Goal: Task Accomplishment & Management: Use online tool/utility

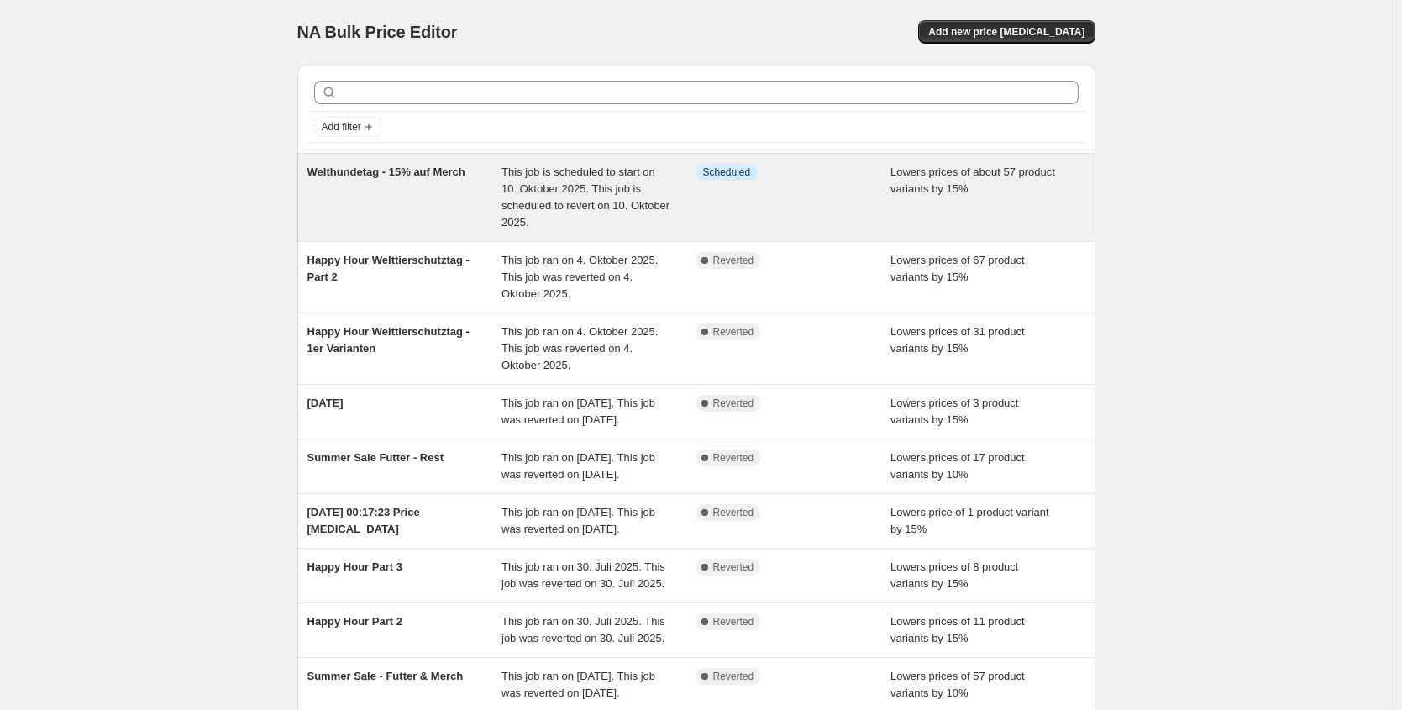
click at [406, 214] on div "Welthundetag - 15% auf Merch" at bounding box center [405, 197] width 195 height 67
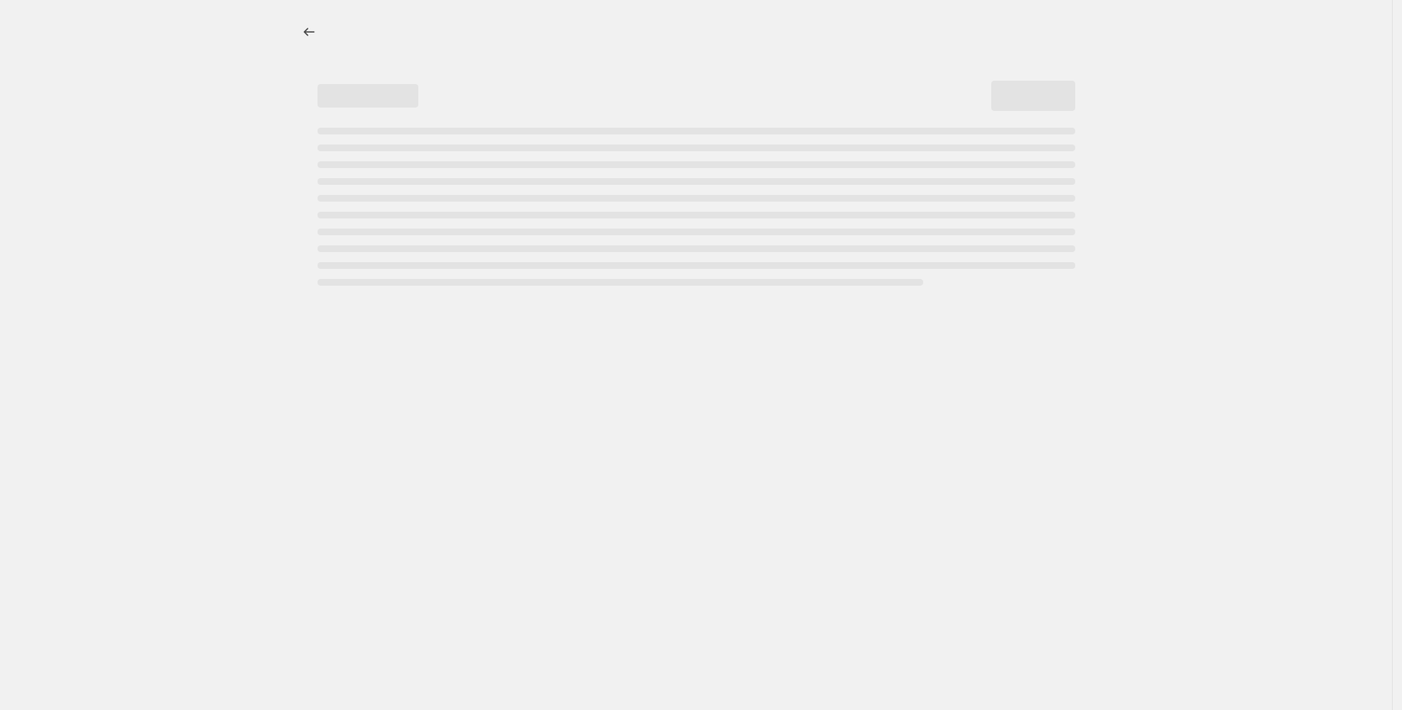
select select "percentage"
select select "no_change"
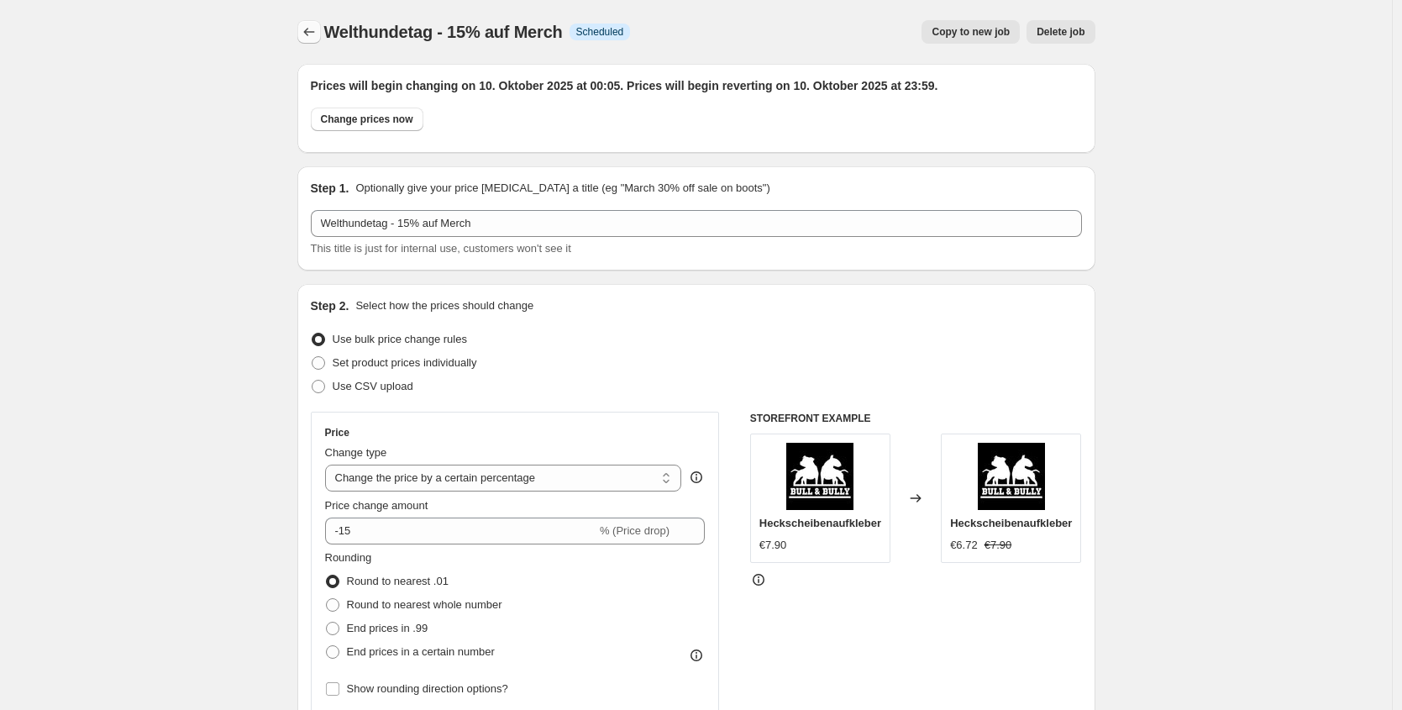
click at [318, 35] on icon "Price change jobs" at bounding box center [309, 32] width 17 height 17
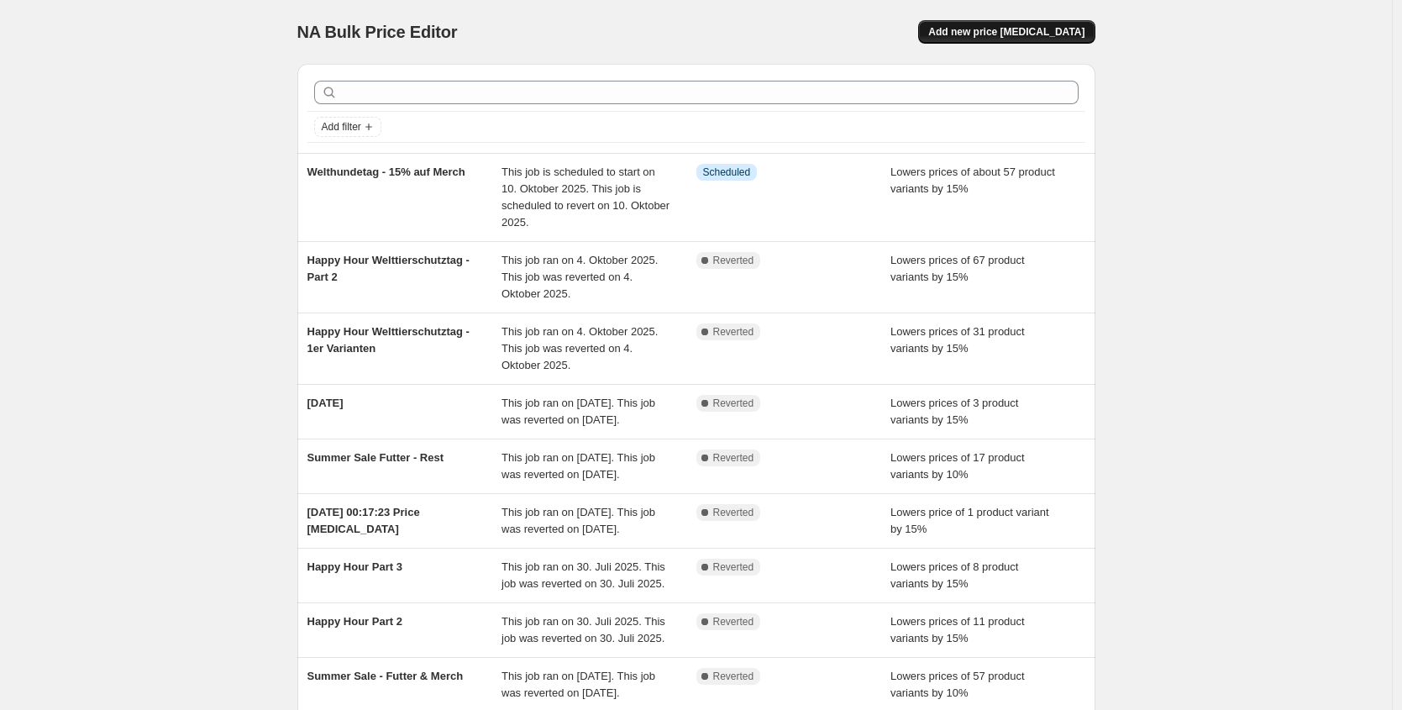
click at [1001, 34] on span "Add new price change job" at bounding box center [1006, 31] width 156 height 13
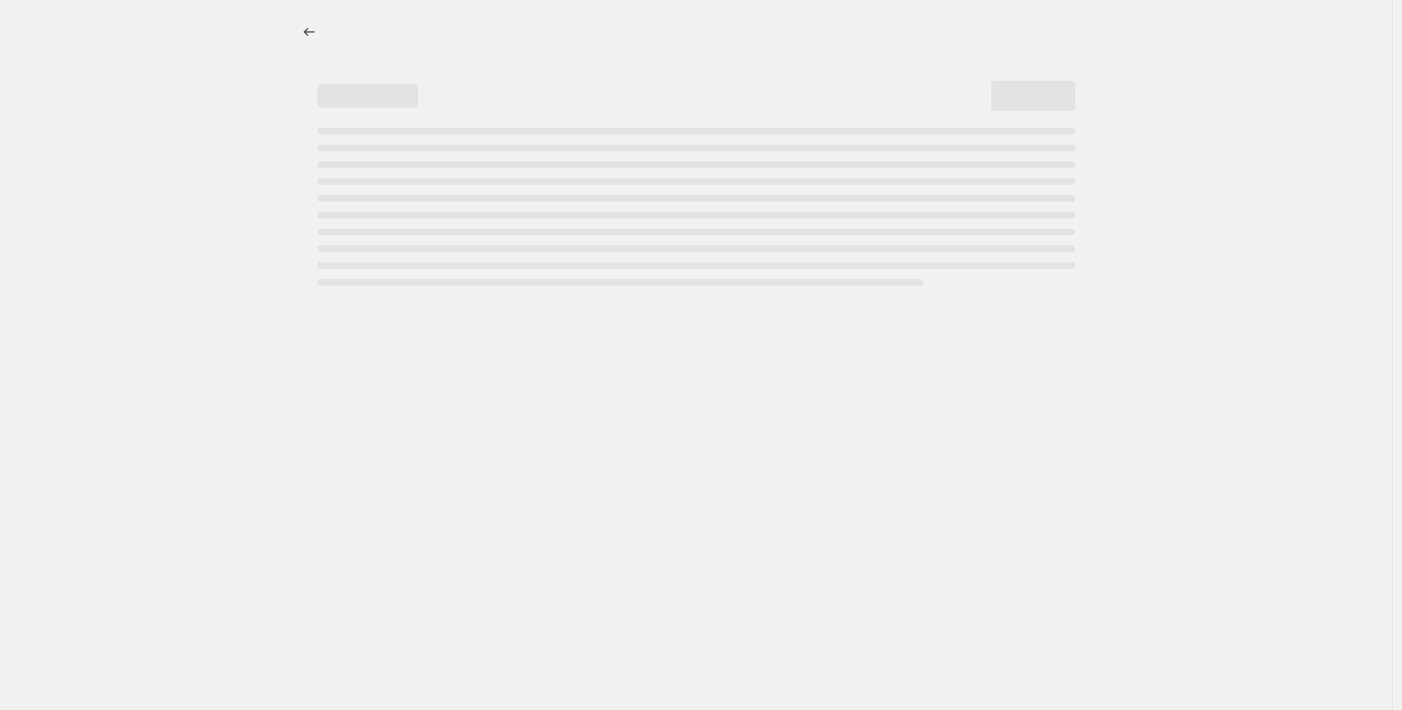
select select "percentage"
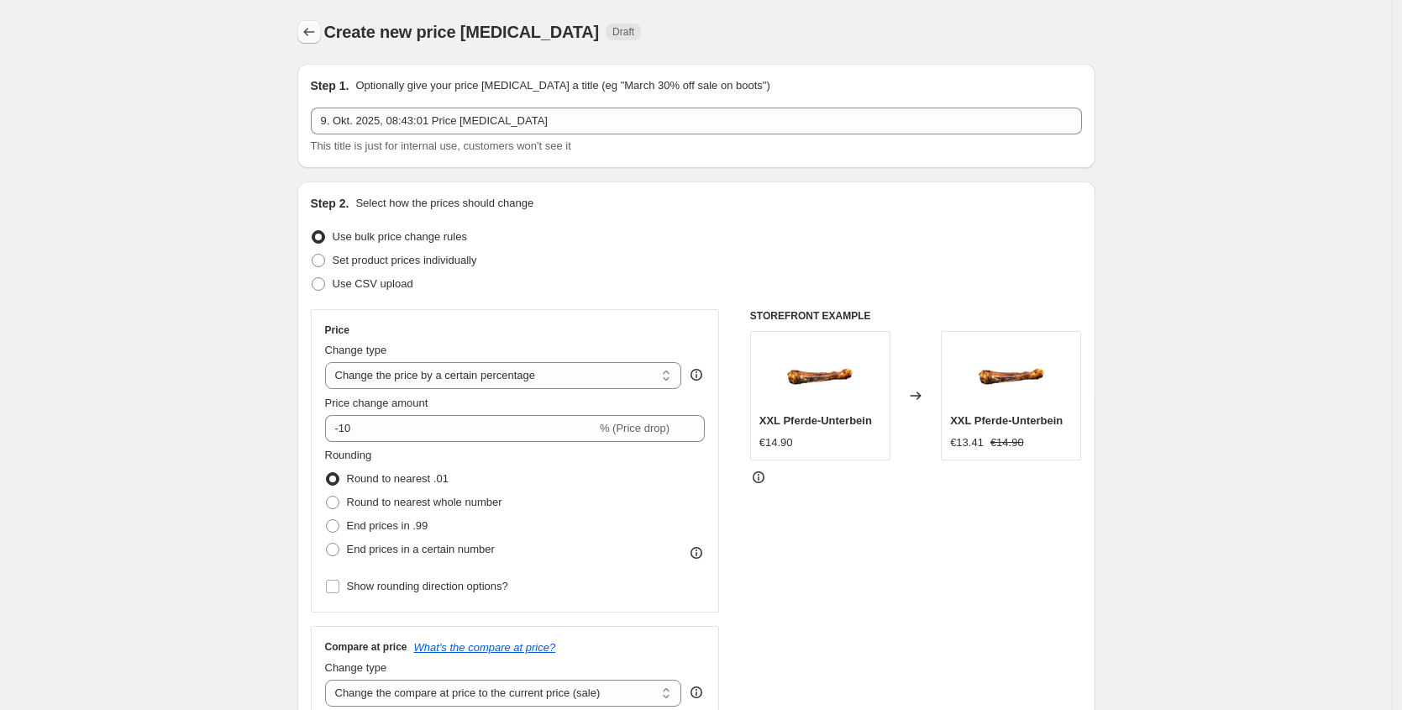
click at [318, 32] on icon "Price change jobs" at bounding box center [309, 32] width 17 height 17
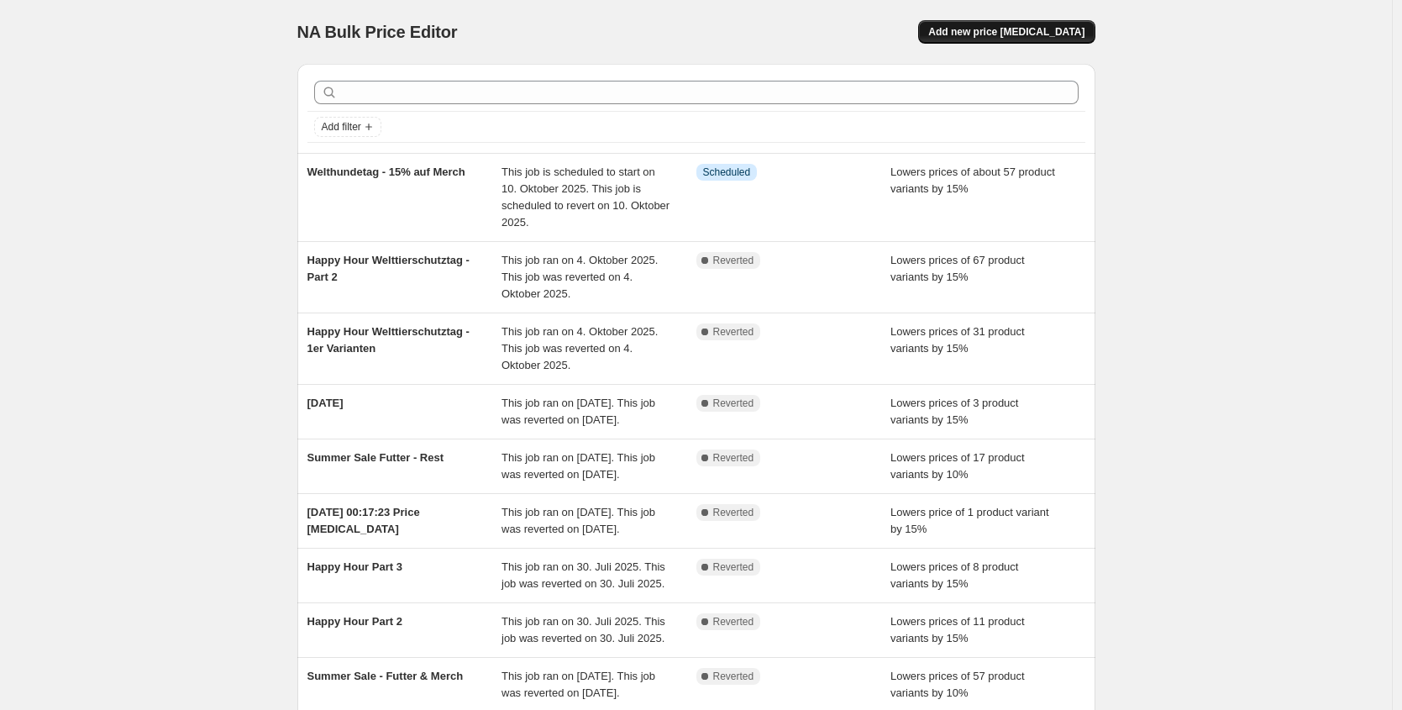
click at [1082, 25] on span "Add new price change job" at bounding box center [1006, 31] width 156 height 13
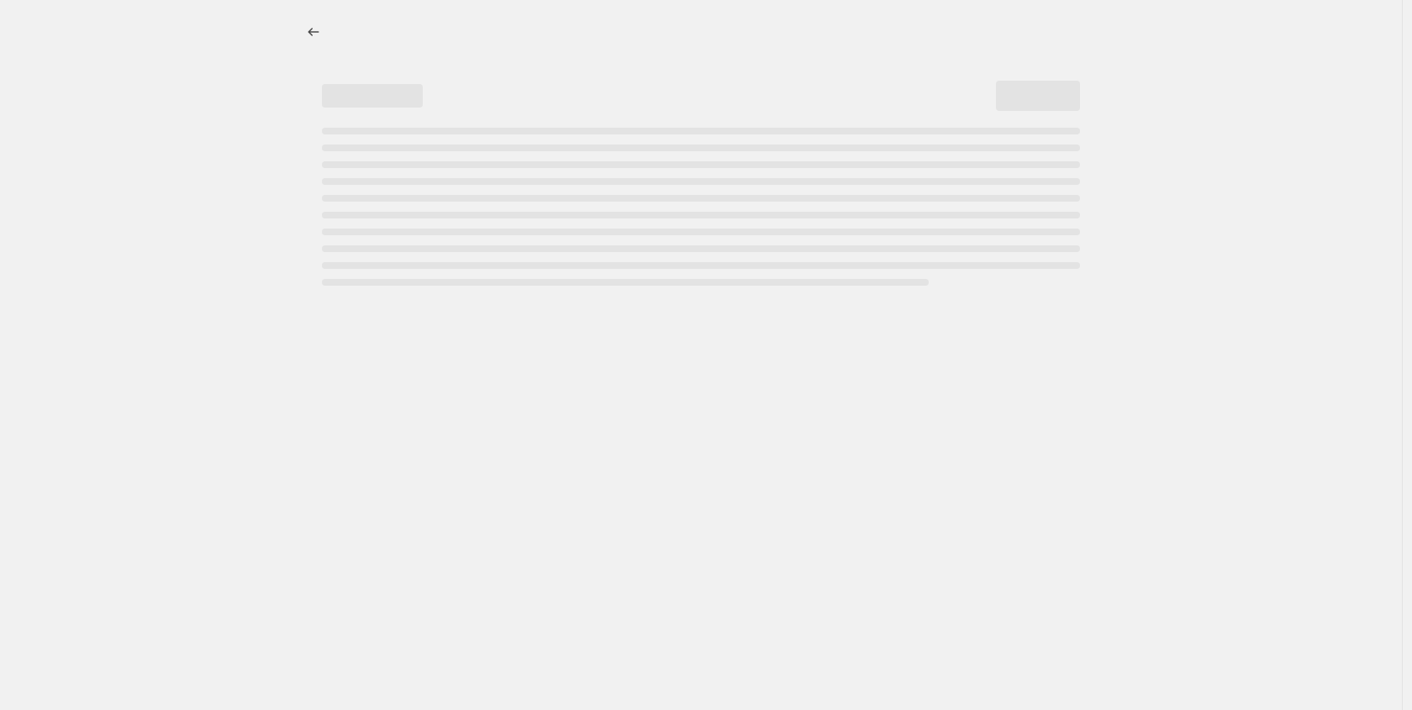
select select "percentage"
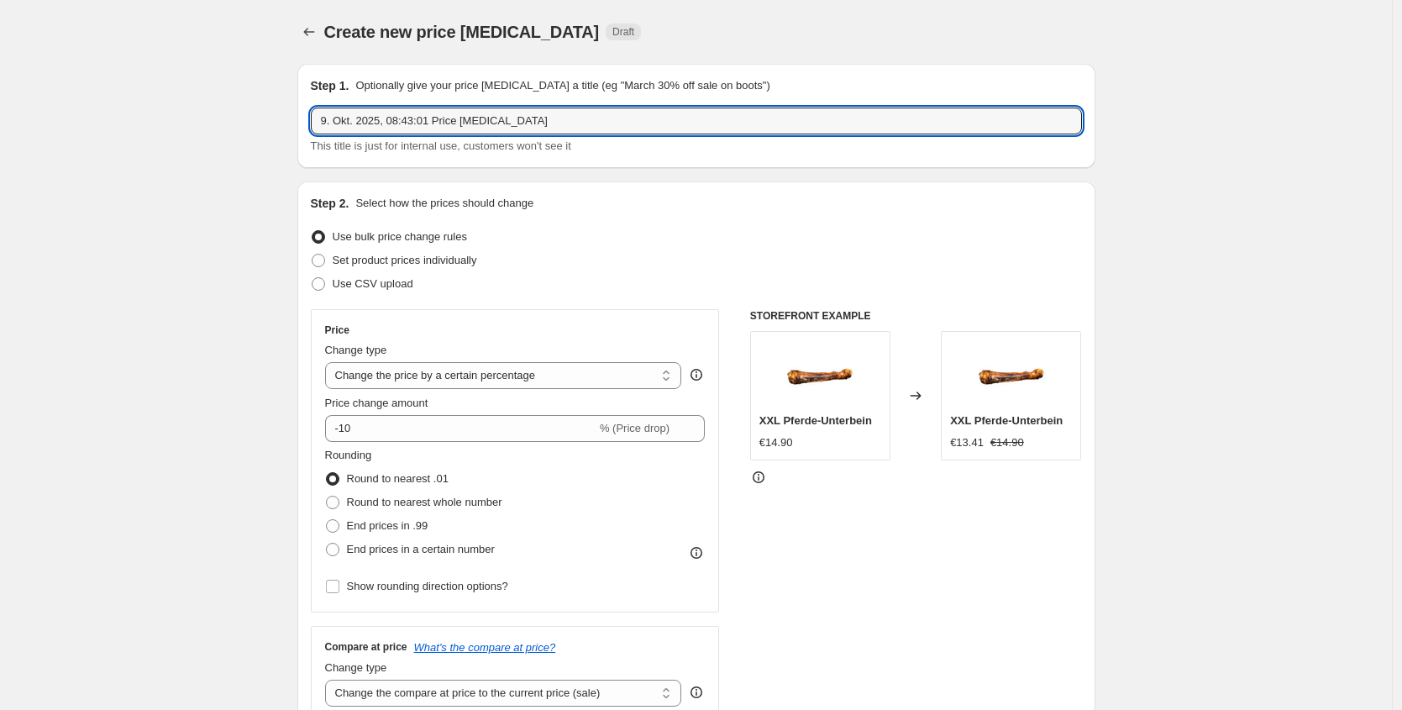
drag, startPoint x: 586, startPoint y: 118, endPoint x: 275, endPoint y: 118, distance: 311.7
type input "Halloween Sale"
click at [414, 418] on input "-10" at bounding box center [460, 428] width 271 height 27
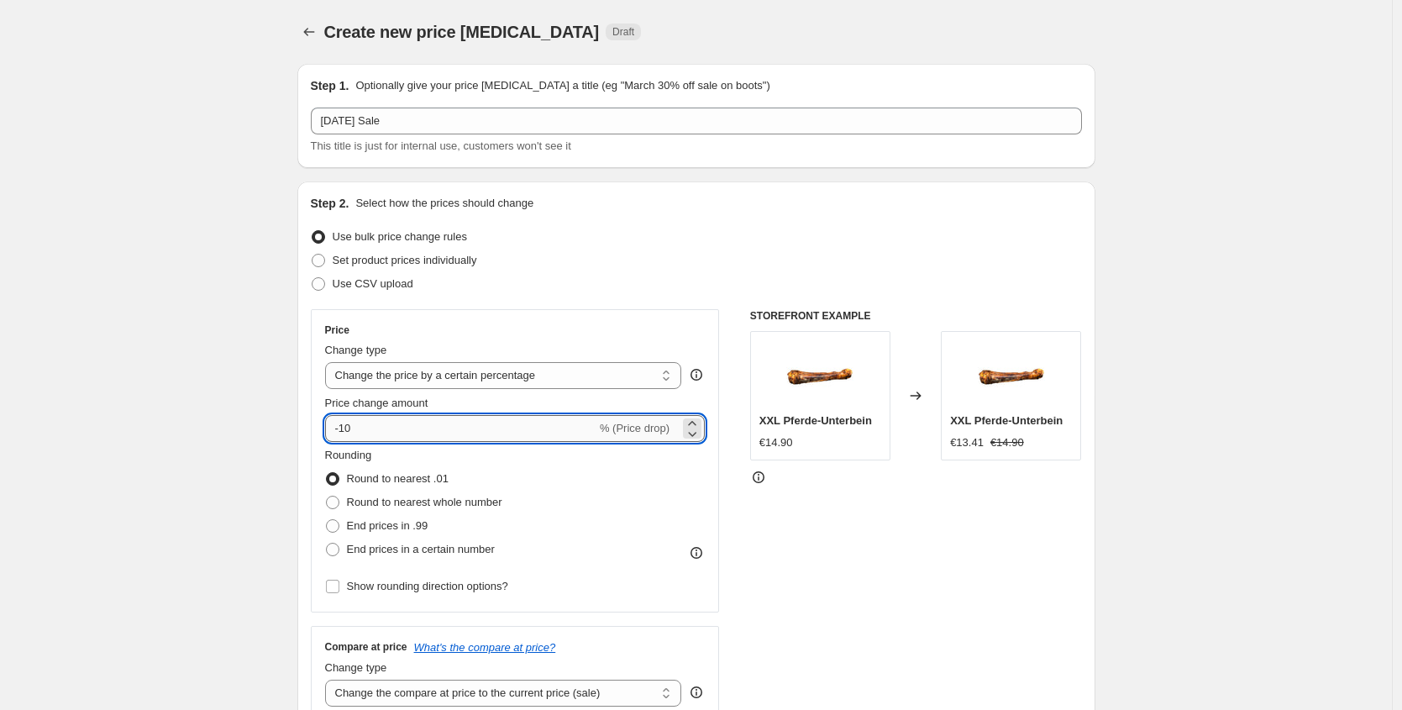
click at [397, 424] on input "-10" at bounding box center [460, 428] width 271 height 27
type input "-15"
click at [928, 537] on div "STOREFRONT EXAMPLE XXL Pferde-Unterbein €14.90 Changed to XXL Pferde-Unterbein …" at bounding box center [916, 515] width 332 height 412
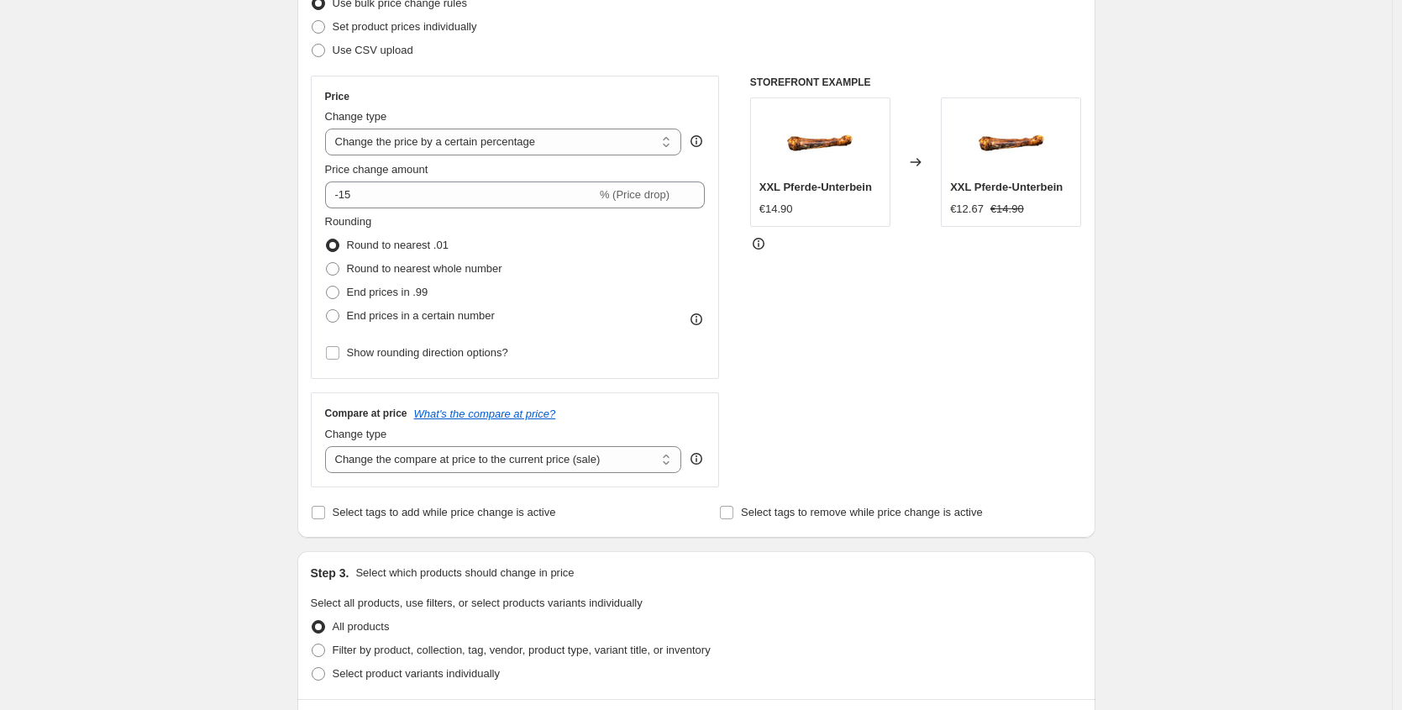
scroll to position [375, 0]
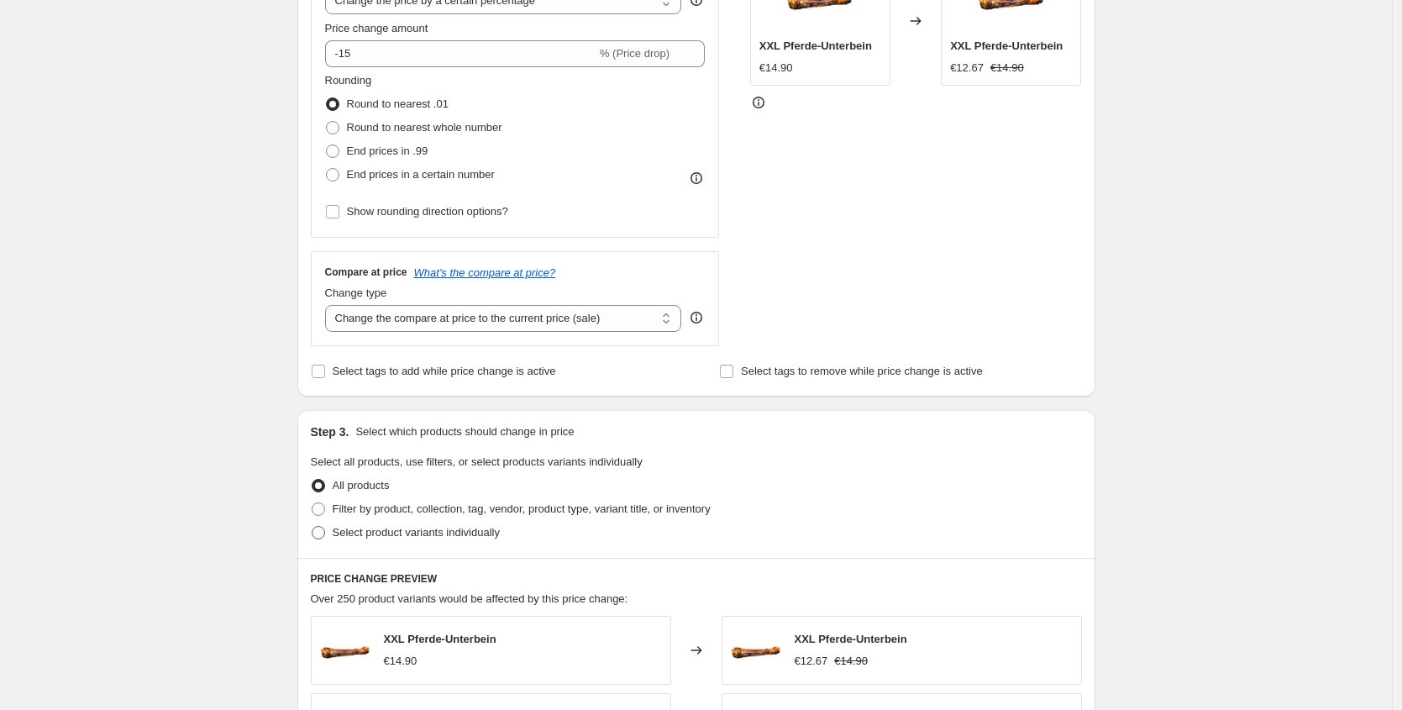
click at [441, 528] on span "Select product variants individually" at bounding box center [416, 532] width 167 height 13
click at [313, 527] on input "Select product variants individually" at bounding box center [312, 526] width 1 height 1
radio input "true"
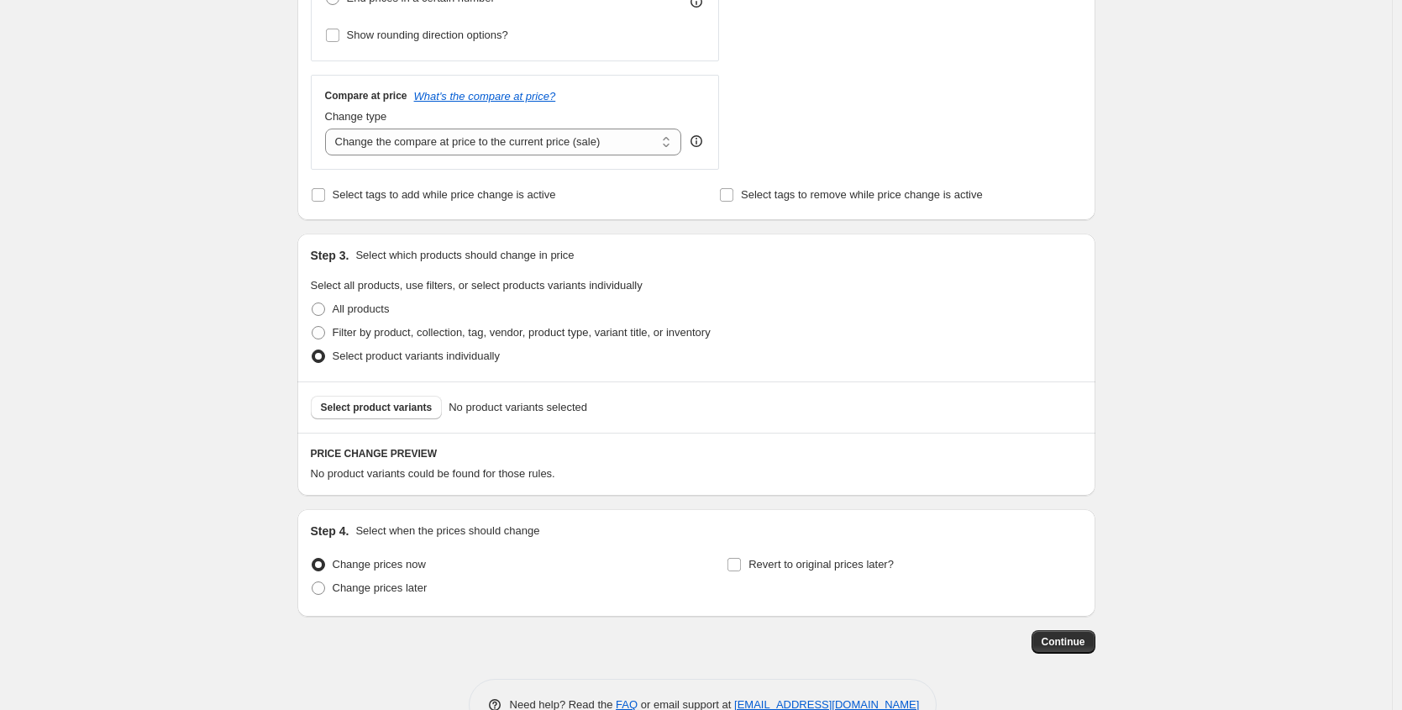
scroll to position [555, 0]
click at [399, 404] on span "Select product variants" at bounding box center [377, 403] width 112 height 13
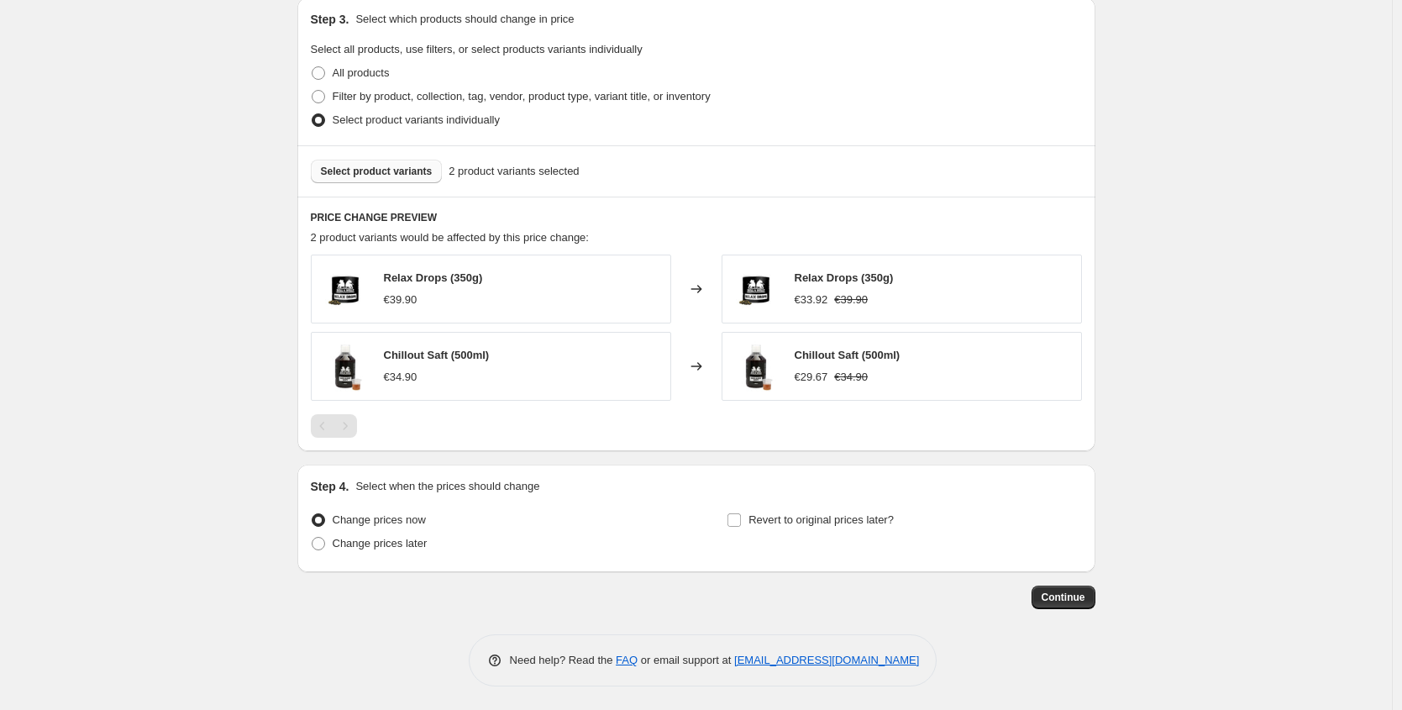
scroll to position [789, 0]
click at [398, 553] on label "Change prices later" at bounding box center [369, 542] width 117 height 24
click at [313, 536] on input "Change prices later" at bounding box center [312, 535] width 1 height 1
radio input "true"
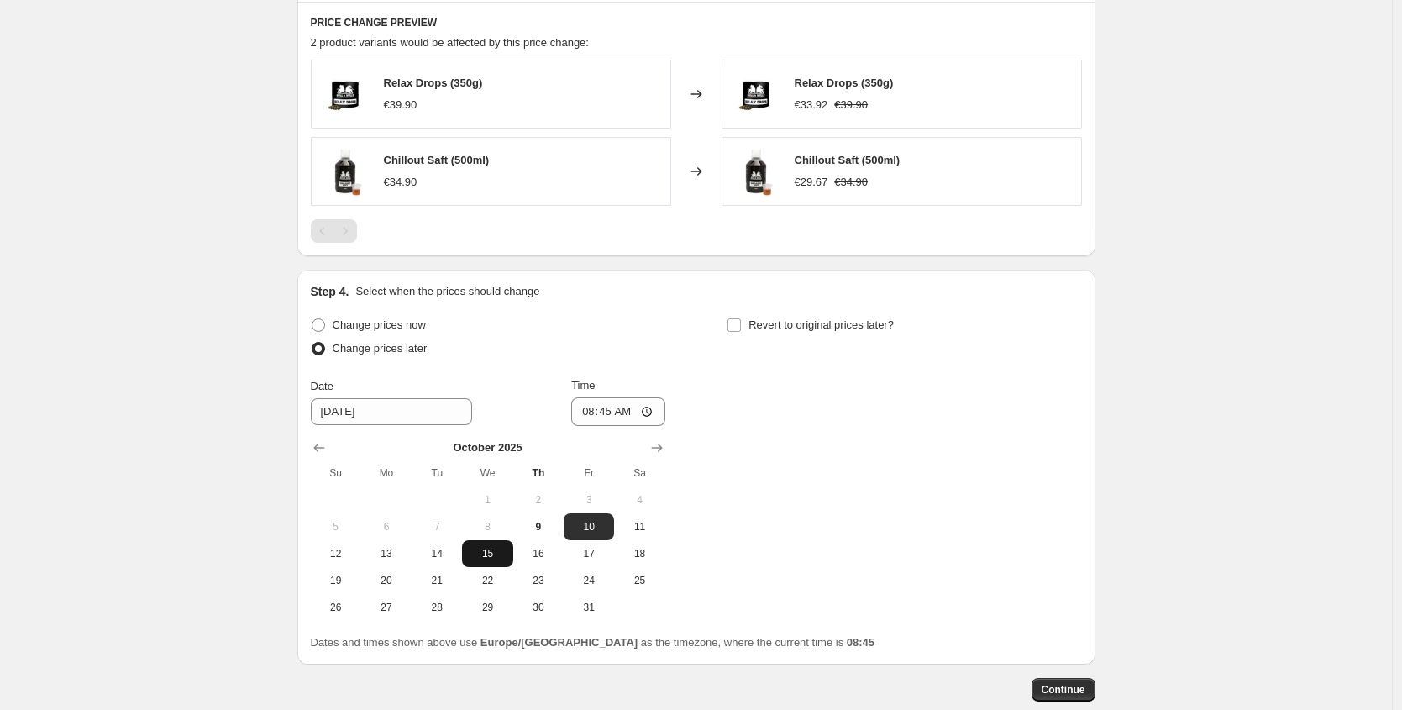
scroll to position [983, 0]
click at [550, 602] on span "30" at bounding box center [538, 606] width 37 height 13
type input "10/30/2025"
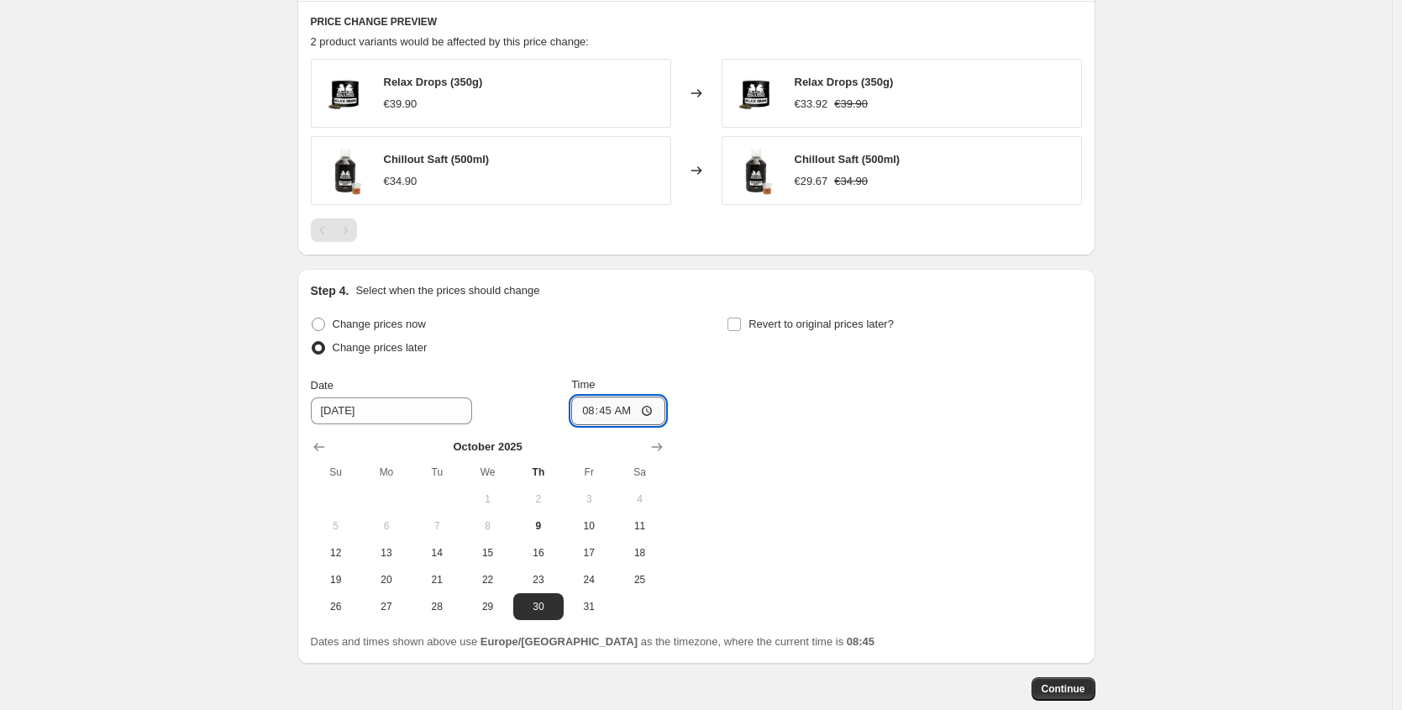
click at [613, 415] on input "08:45" at bounding box center [618, 411] width 94 height 29
type input "00:05"
click at [793, 328] on span "Revert to original prices later?" at bounding box center [821, 324] width 145 height 13
click at [741, 328] on input "Revert to original prices later?" at bounding box center [734, 324] width 13 height 13
checkbox input "true"
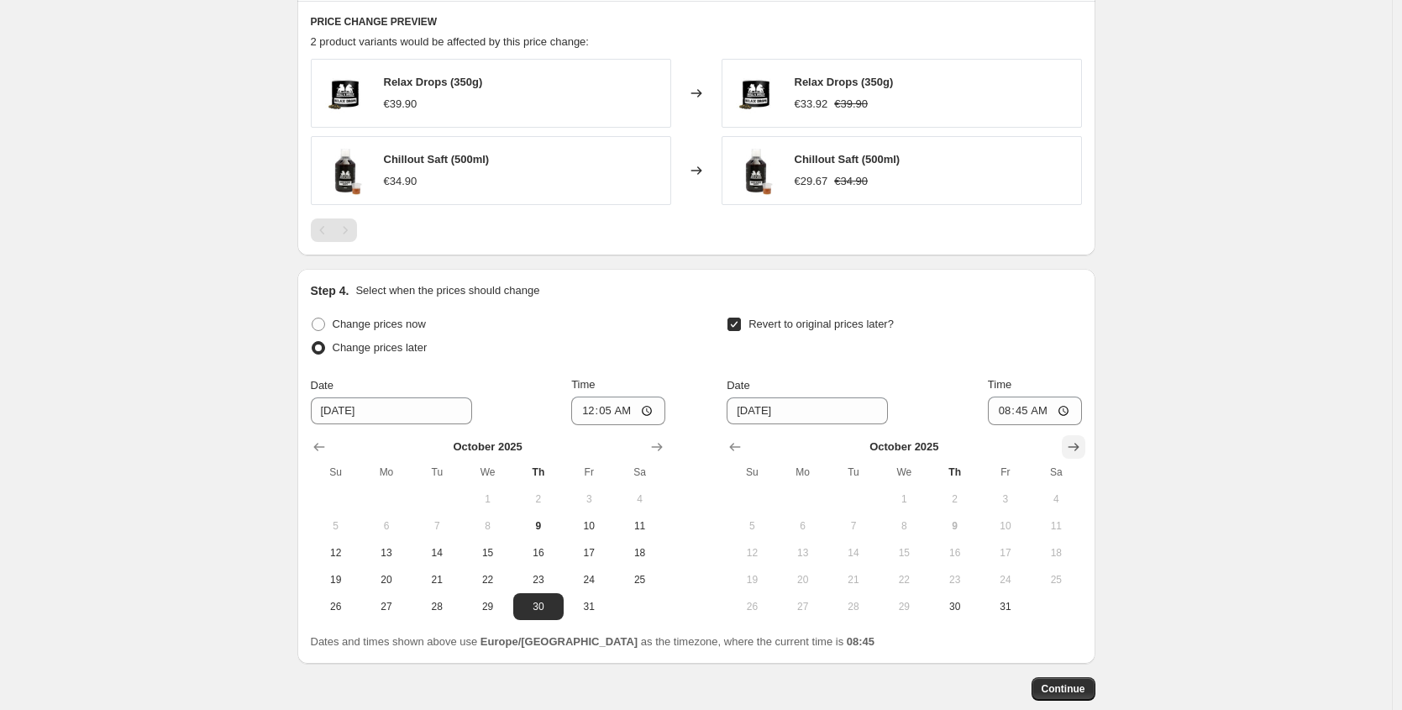
click at [1078, 447] on icon "Show next month, November 2025" at bounding box center [1073, 447] width 11 height 8
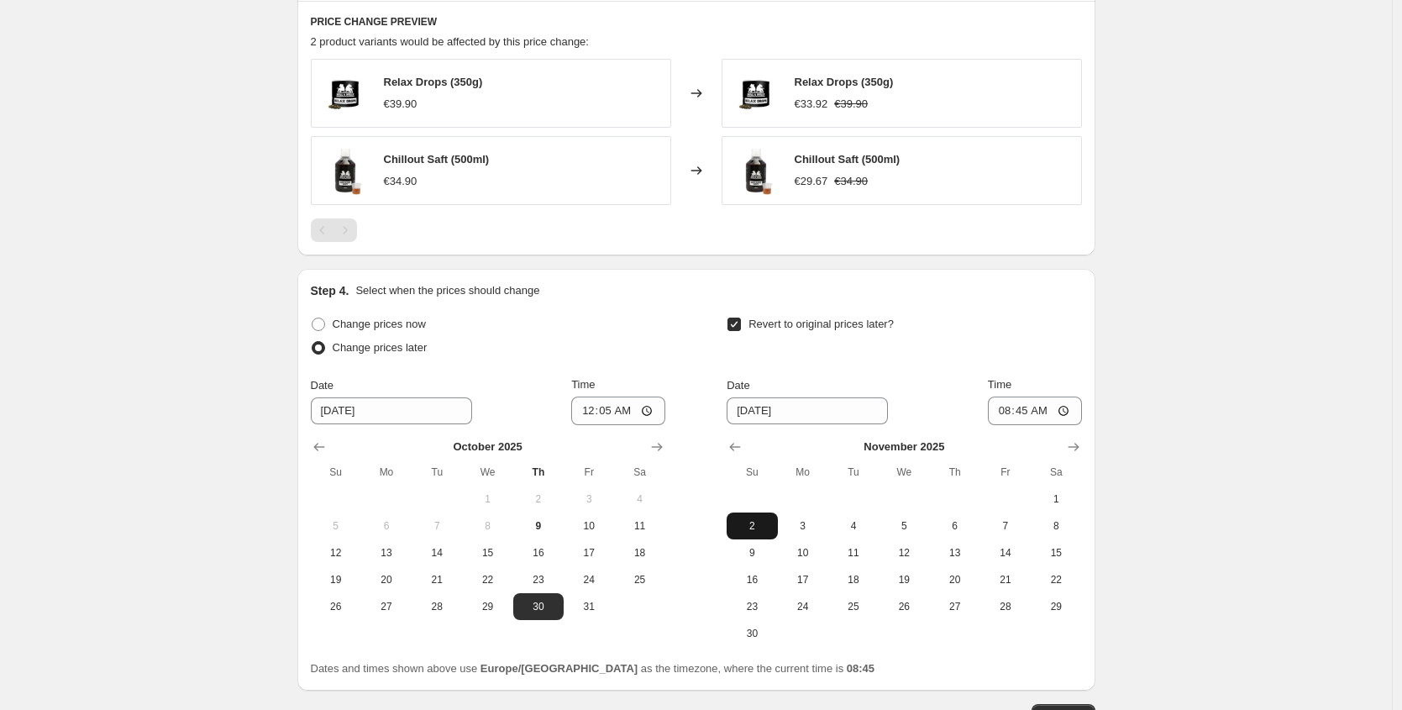
click at [758, 519] on span "2" at bounding box center [752, 525] width 37 height 13
type input "11/2/2025"
click at [1023, 417] on input "08:45" at bounding box center [1035, 411] width 94 height 29
type input "23:59"
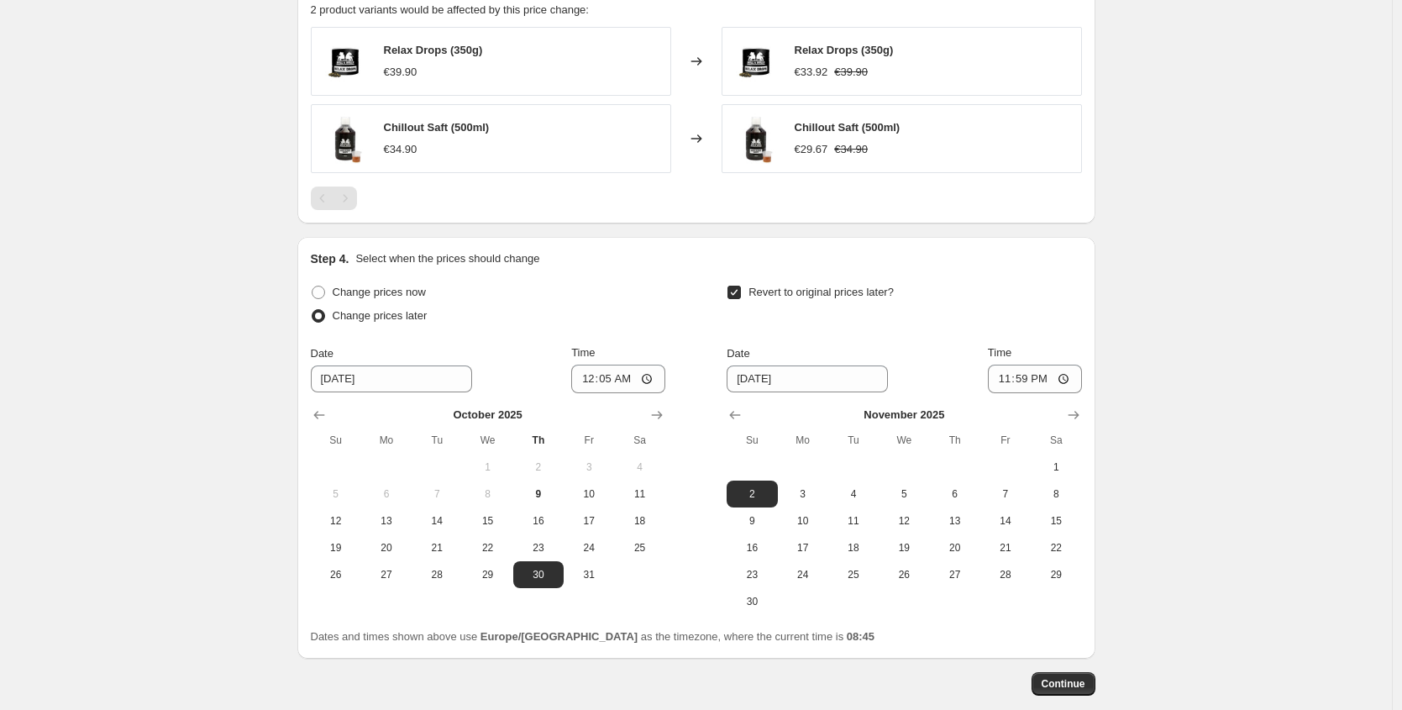
scroll to position [1103, 0]
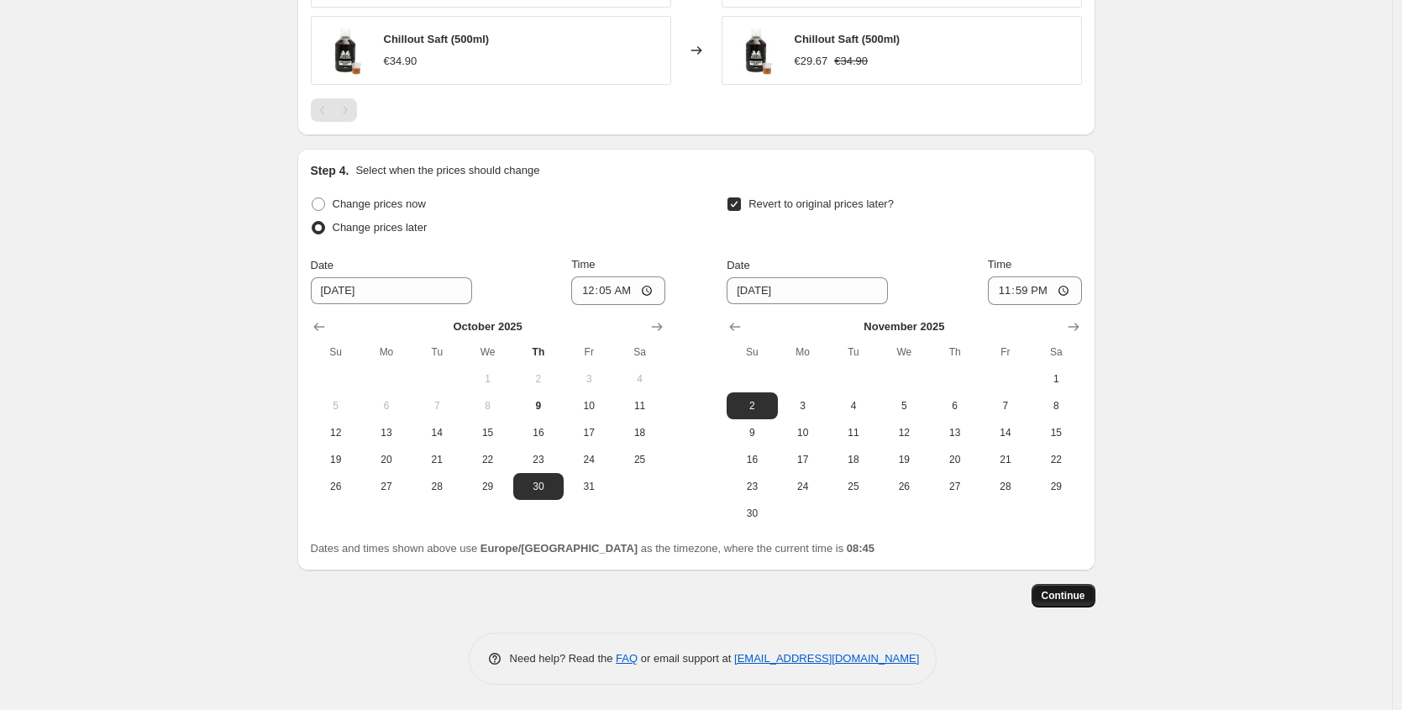
click at [1049, 602] on span "Continue" at bounding box center [1064, 595] width 44 height 13
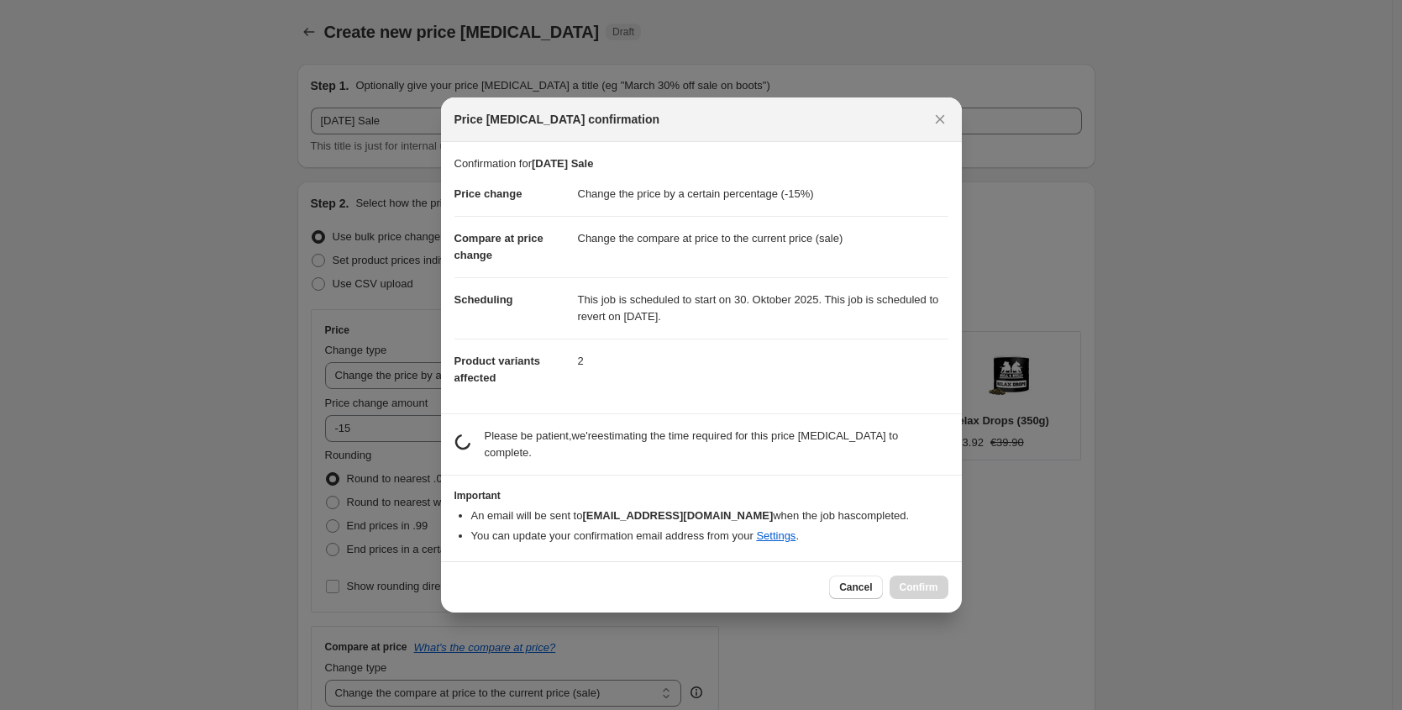
scroll to position [0, 0]
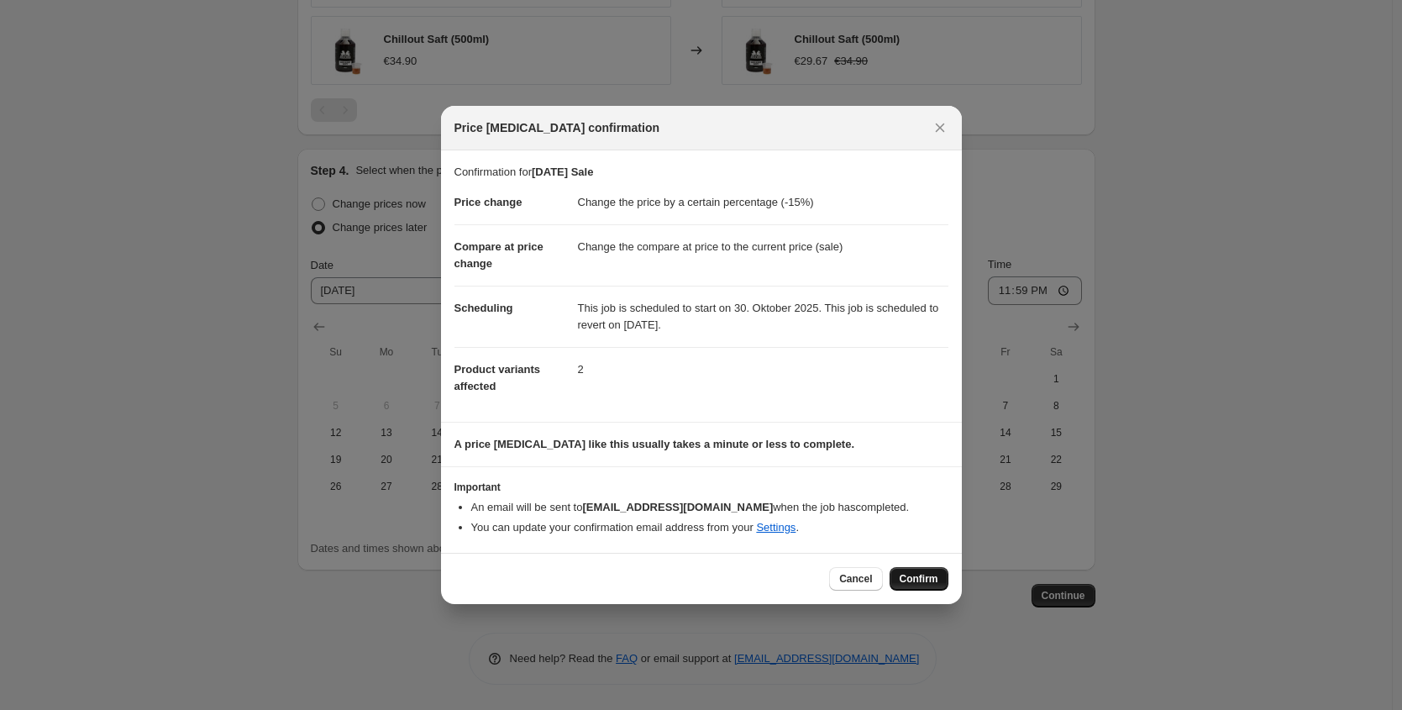
click at [911, 576] on span "Confirm" at bounding box center [919, 578] width 39 height 13
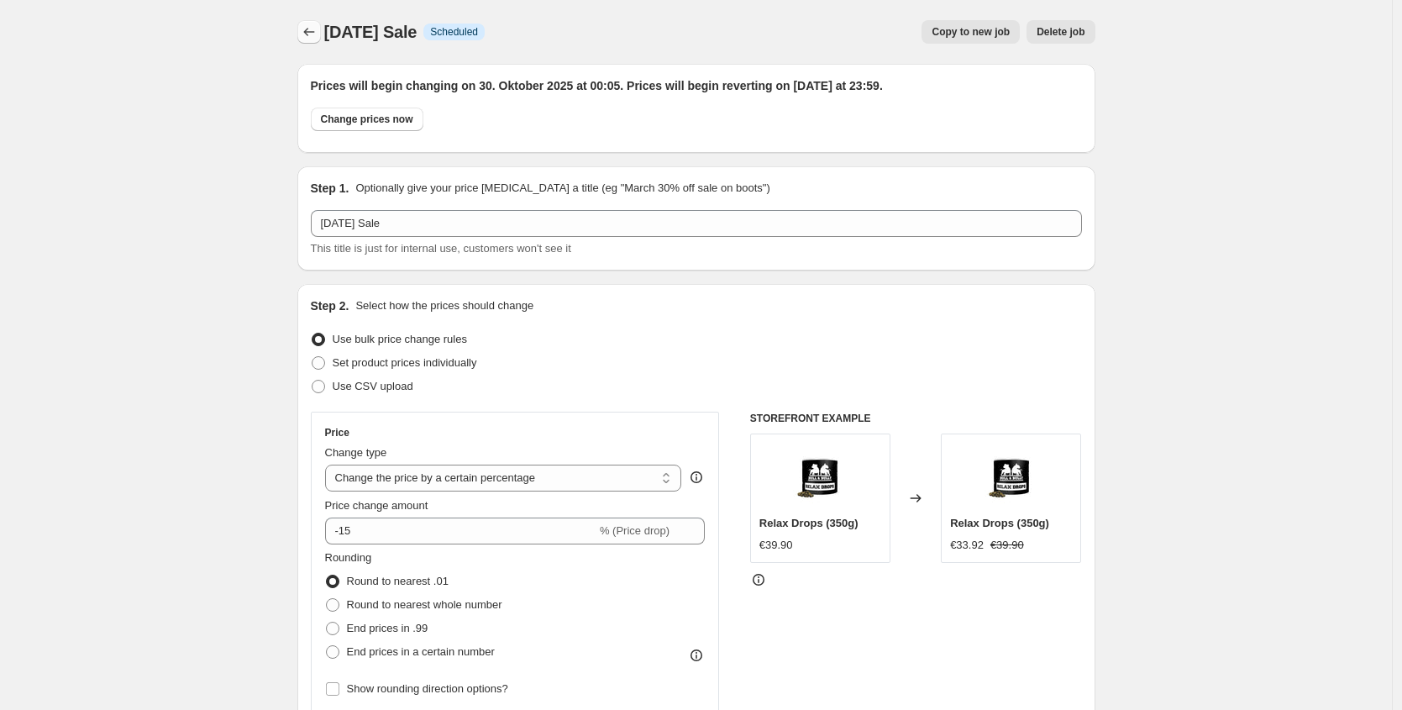
click at [303, 29] on button "Price change jobs" at bounding box center [309, 32] width 24 height 24
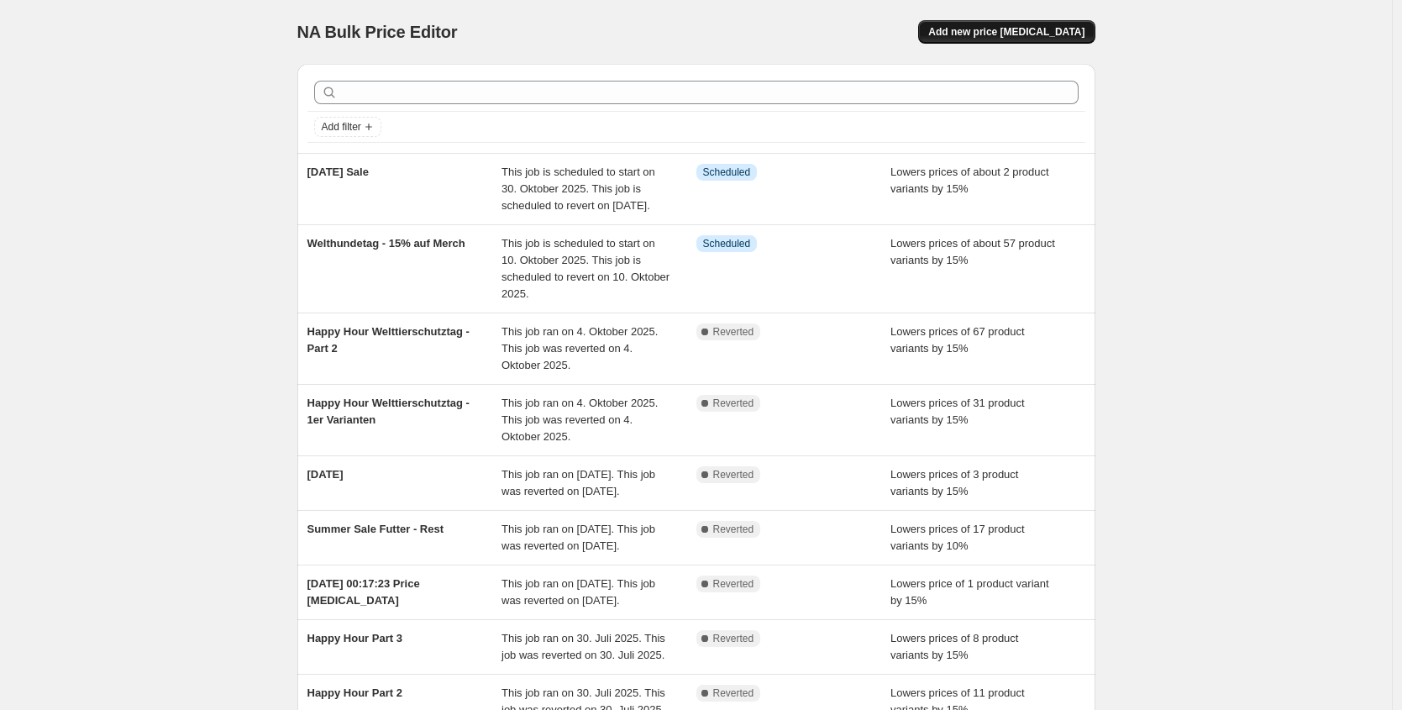
click at [986, 30] on span "Add new price change job" at bounding box center [1006, 31] width 156 height 13
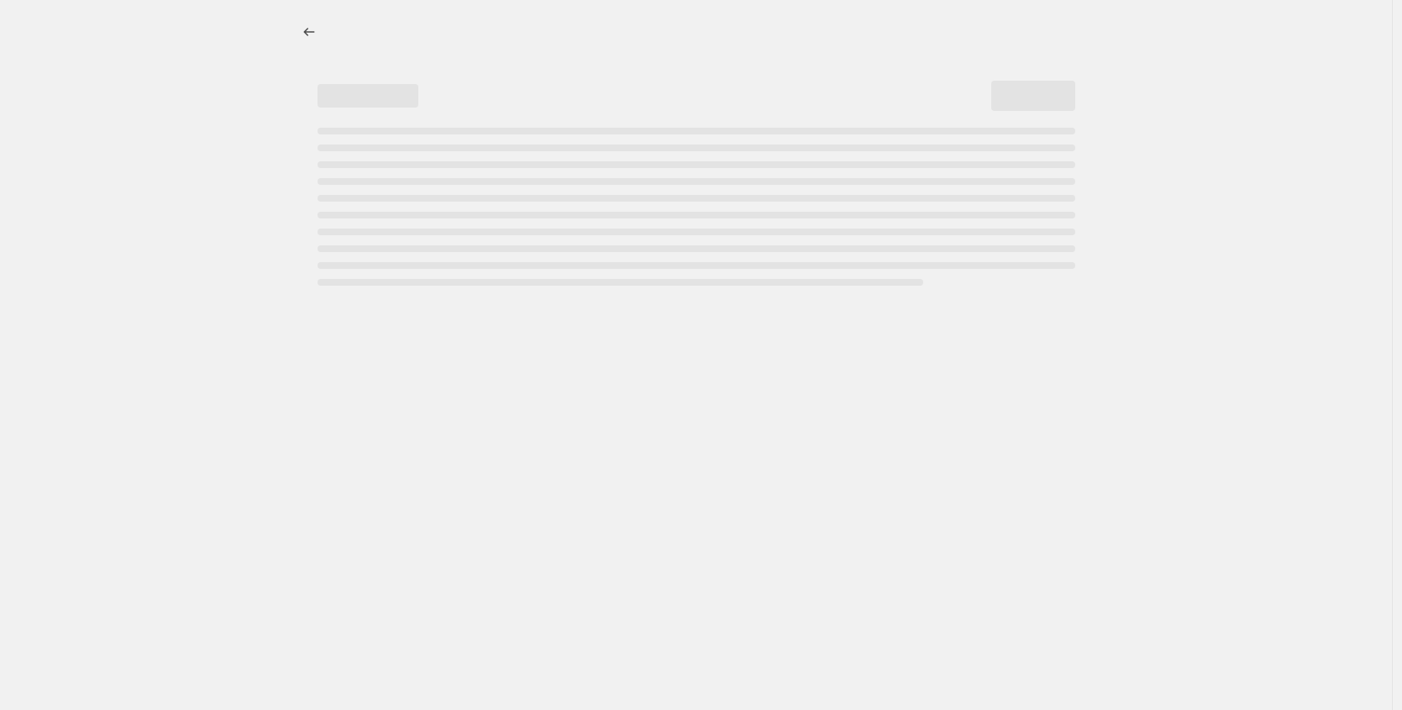
select select "percentage"
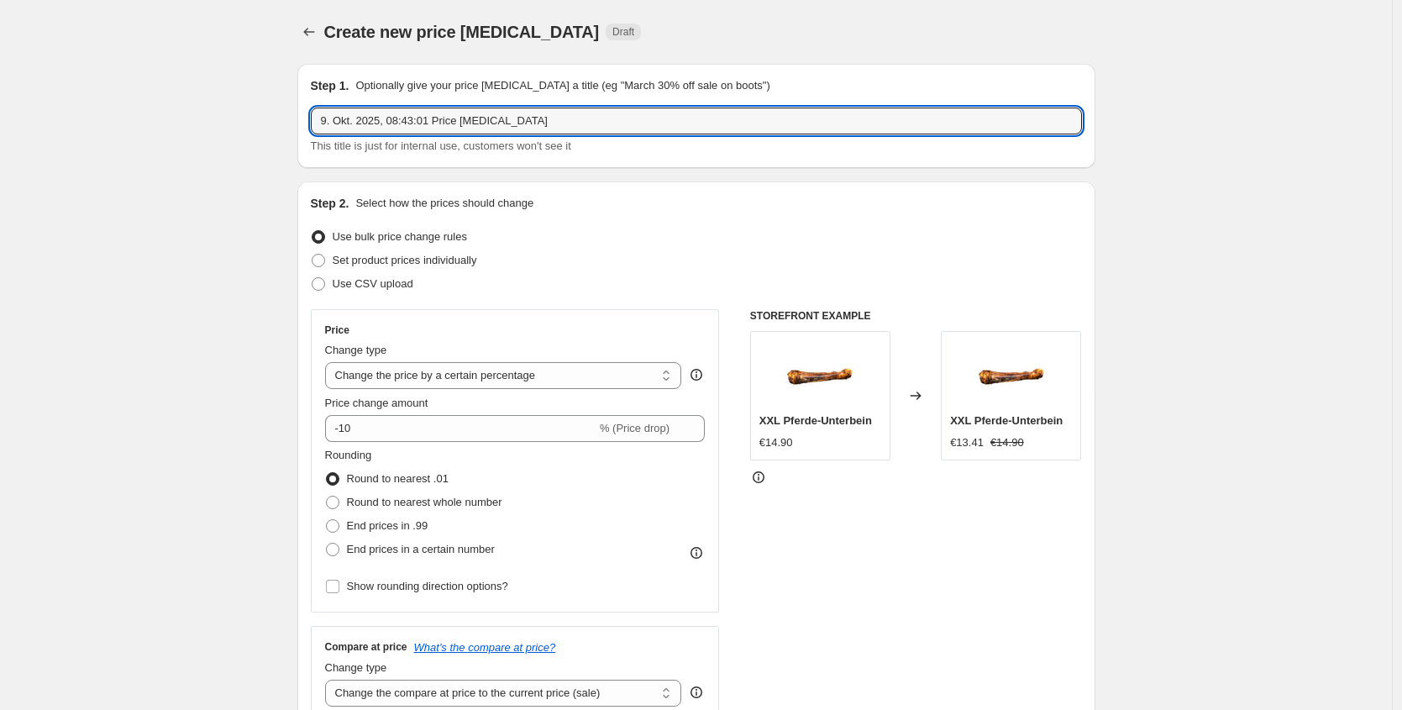
drag, startPoint x: 218, startPoint y: 130, endPoint x: 142, endPoint y: 120, distance: 76.3
drag, startPoint x: 458, startPoint y: 127, endPoint x: 312, endPoint y: 119, distance: 146.4
click at [312, 119] on div "Step 1. Optionally give your price change job a title (eg "March 30% off sale o…" at bounding box center [696, 116] width 798 height 104
drag, startPoint x: 416, startPoint y: 131, endPoint x: 293, endPoint y: 115, distance: 123.7
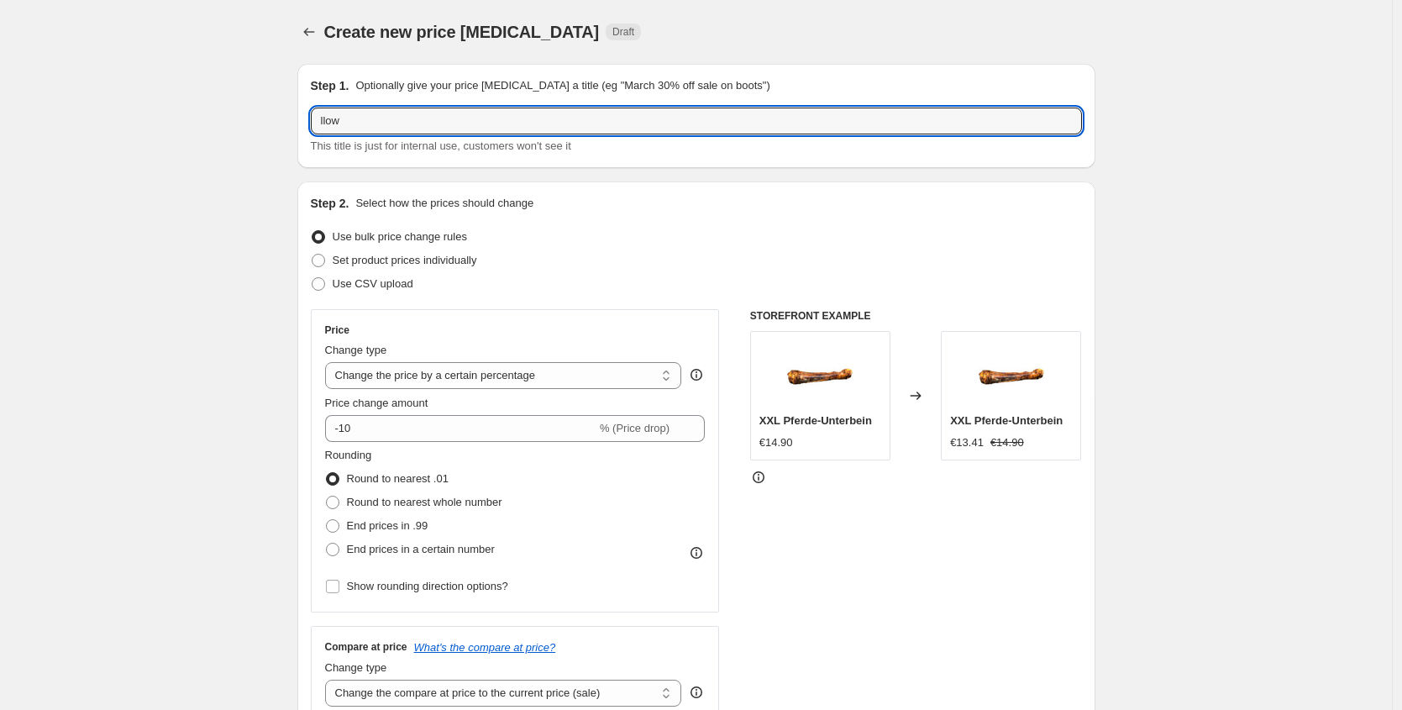
type input "Halloween Sale - Part 2"
click at [375, 431] on input "-10" at bounding box center [460, 428] width 271 height 27
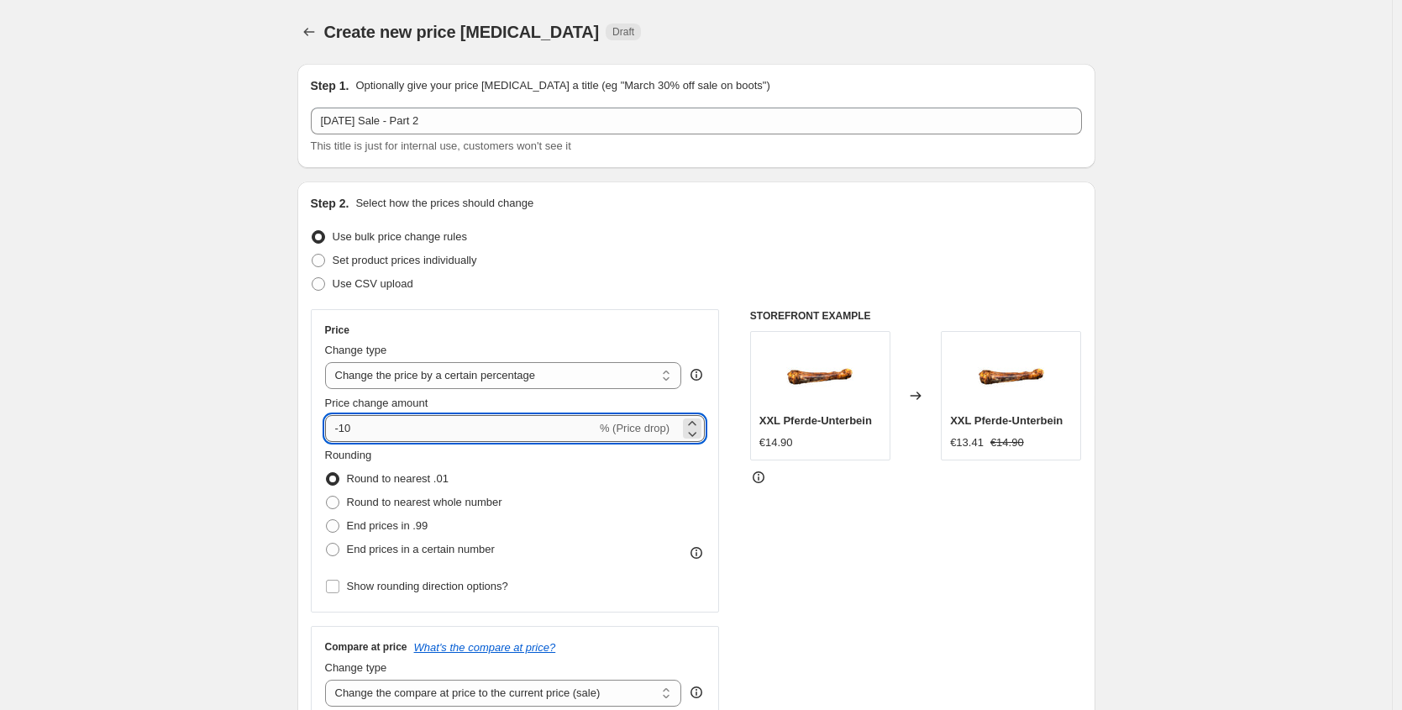
type input "-1"
type input "2"
type input "-20"
click at [982, 594] on div "STOREFRONT EXAMPLE XXL Pferde-Unterbein €14.90 Changed to XXL Pferde-Unterbein …" at bounding box center [916, 515] width 332 height 412
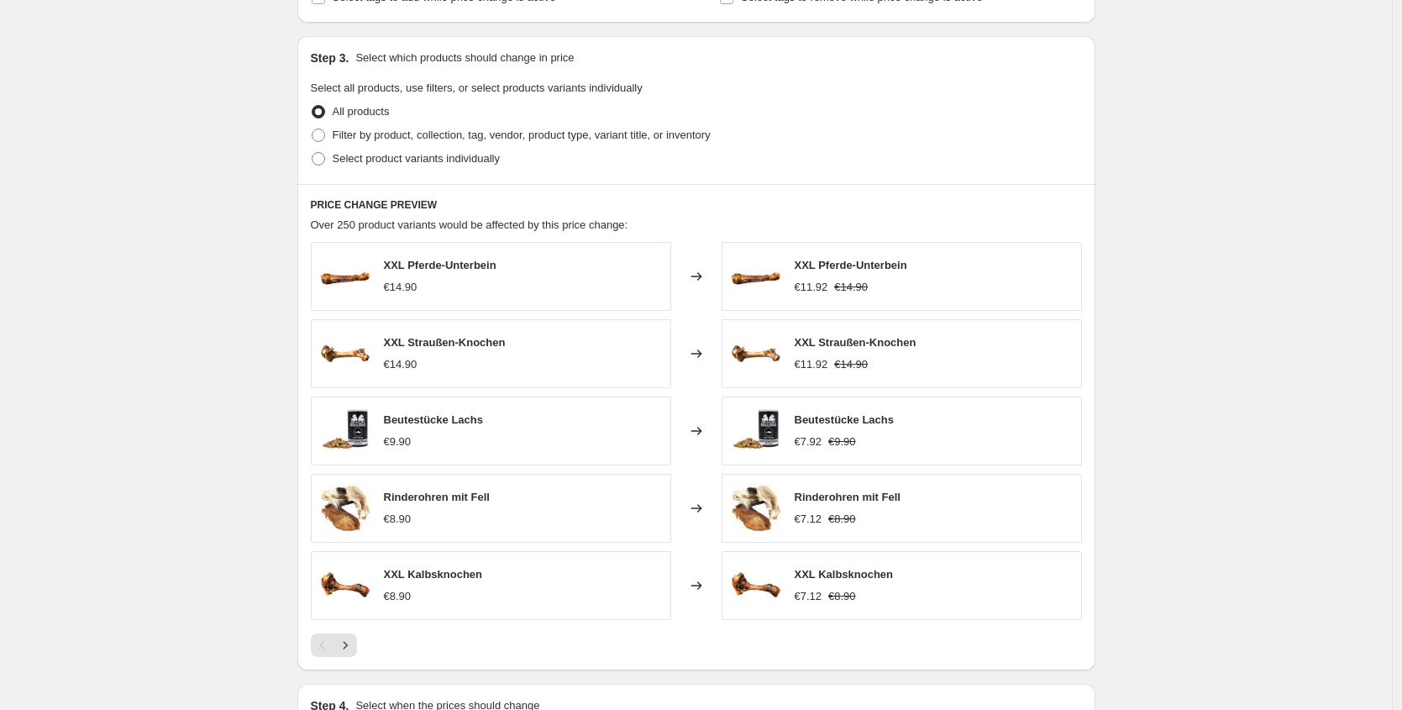
scroll to position [750, 0]
click at [388, 166] on label "Select product variants individually" at bounding box center [405, 157] width 189 height 24
click at [313, 151] on input "Select product variants individually" at bounding box center [312, 150] width 1 height 1
radio input "true"
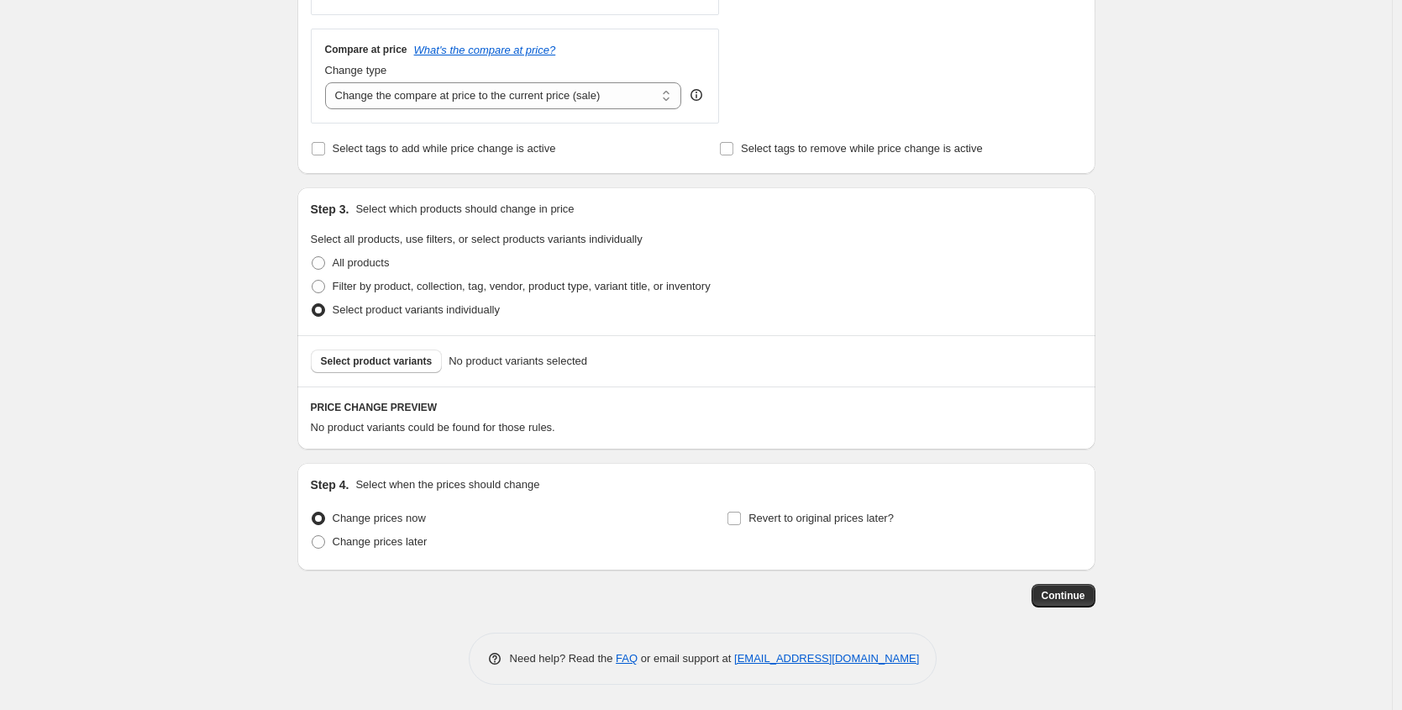
scroll to position [597, 0]
click at [383, 355] on span "Select product variants" at bounding box center [377, 361] width 112 height 13
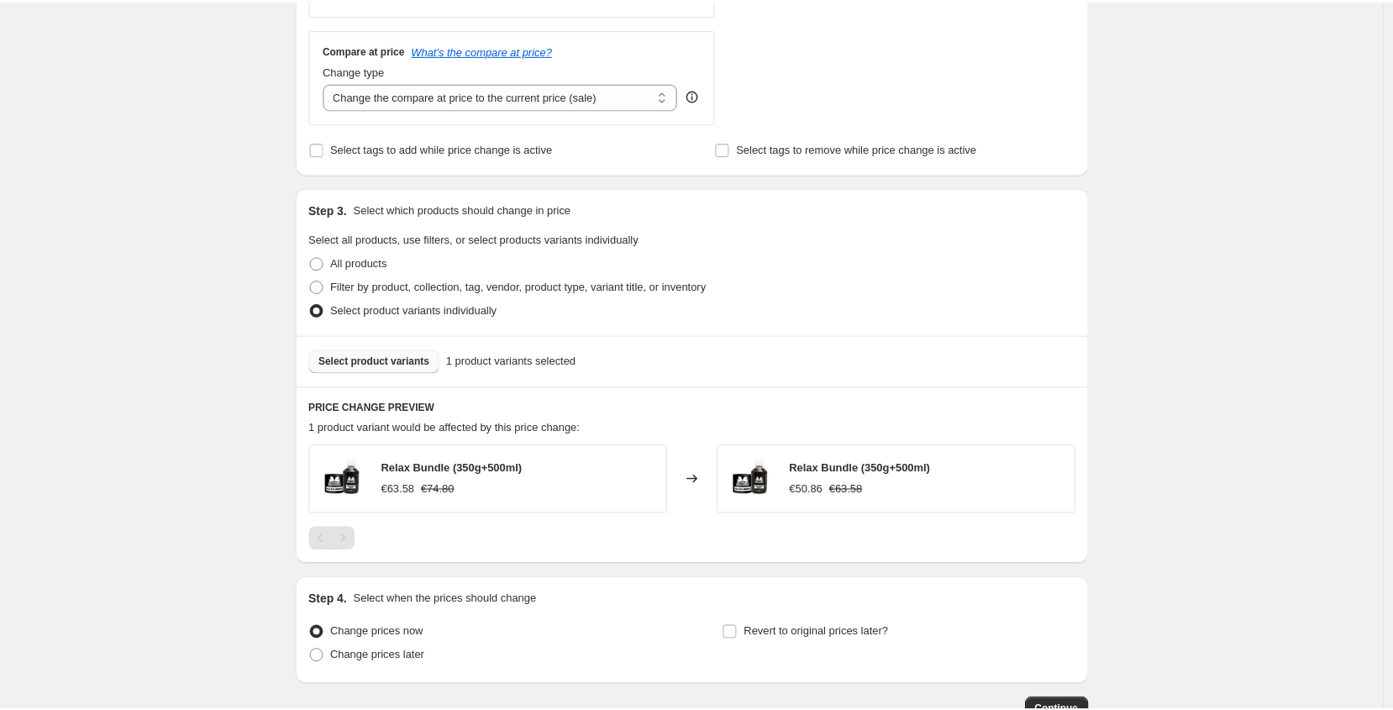
scroll to position [0, 0]
